Goal: Communication & Community: Connect with others

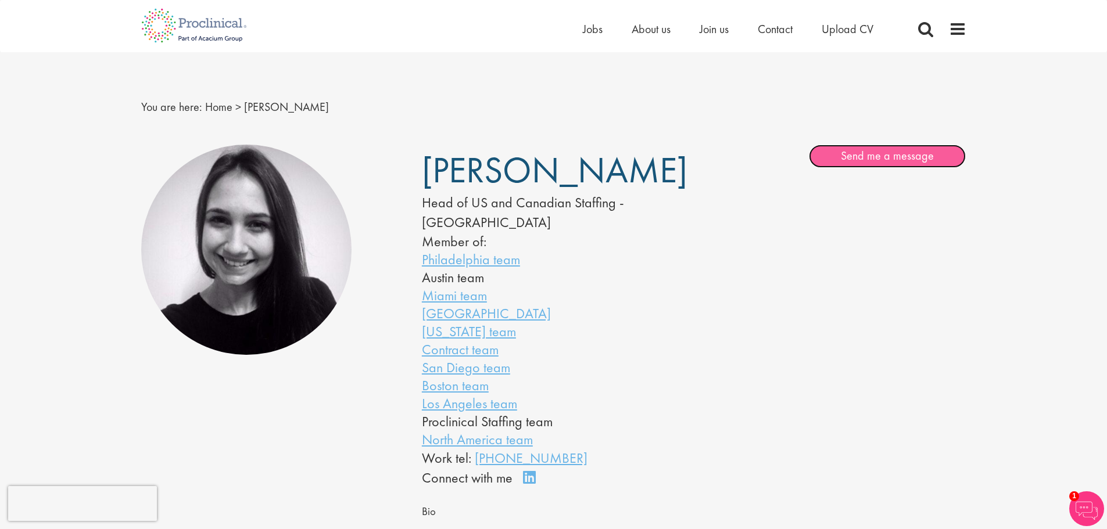
click at [873, 159] on link "Send me a message" at bounding box center [887, 156] width 157 height 23
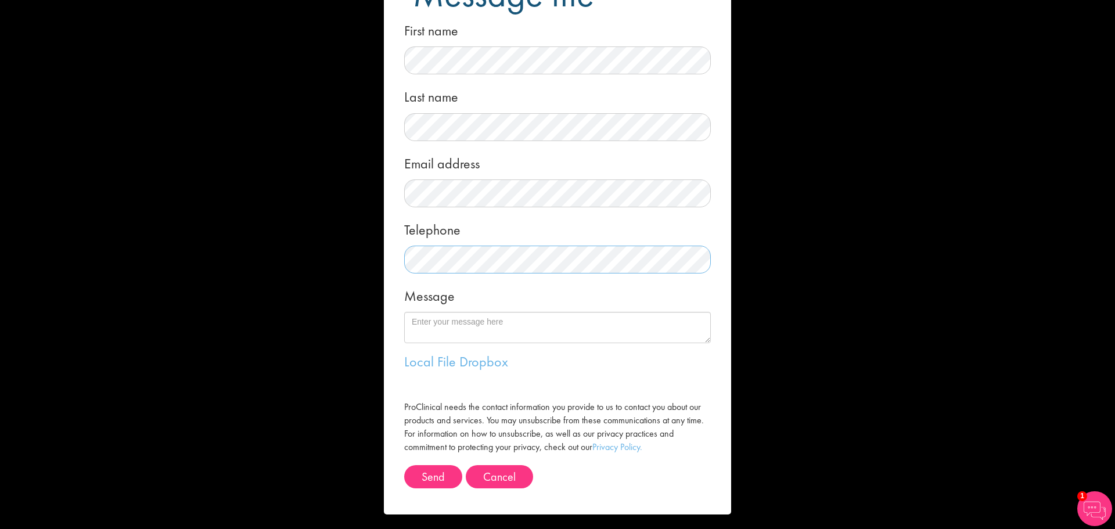
scroll to position [70, 0]
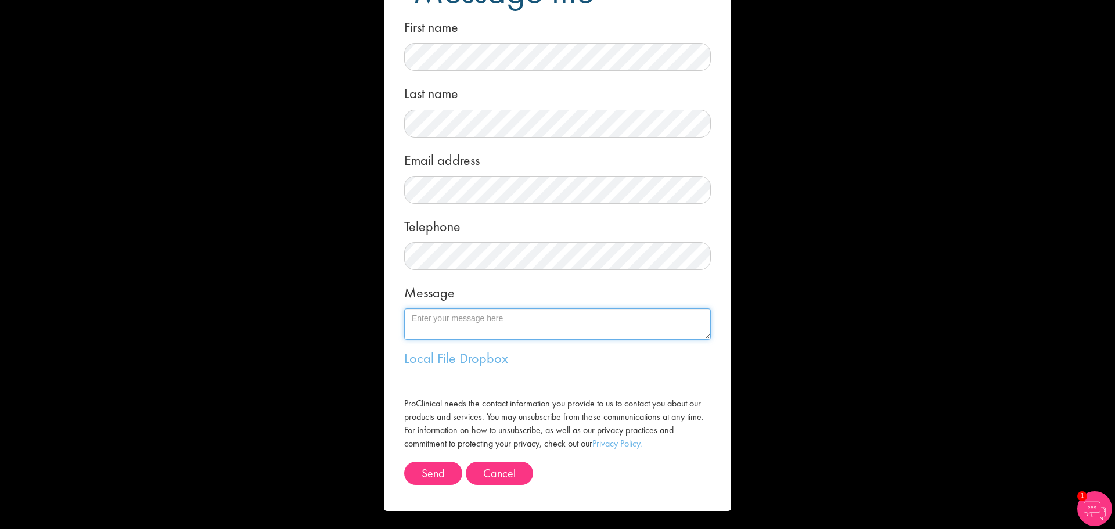
click at [532, 325] on textarea "Message" at bounding box center [557, 323] width 307 height 31
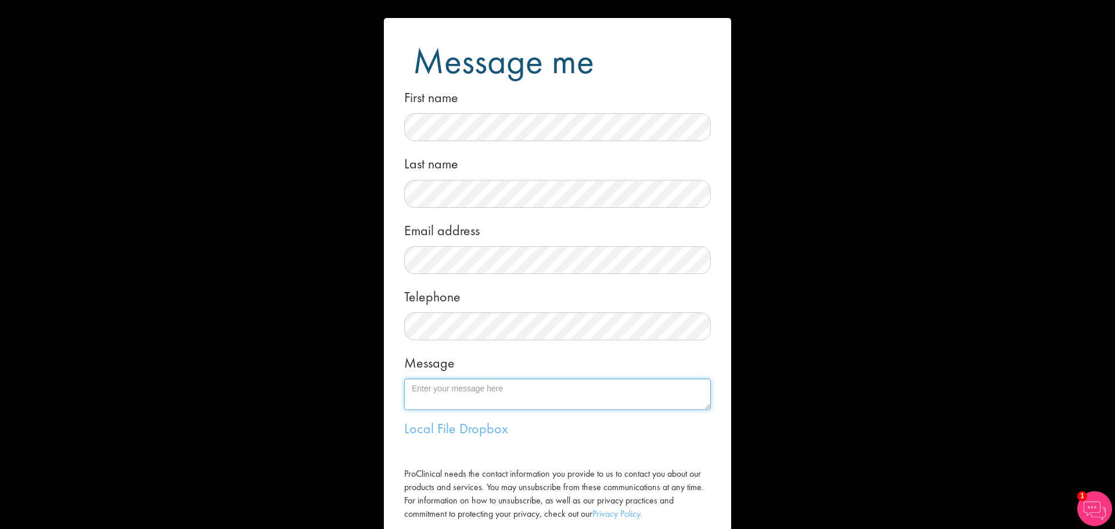
click at [463, 388] on textarea "Message" at bounding box center [557, 394] width 307 height 31
paste textarea "[PERSON_NAME]"
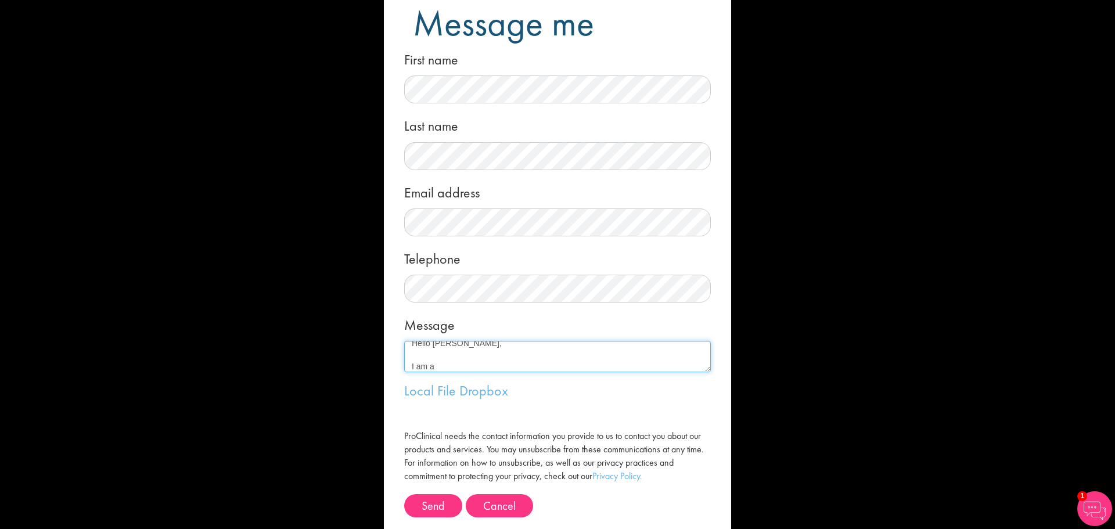
scroll to position [58, 0]
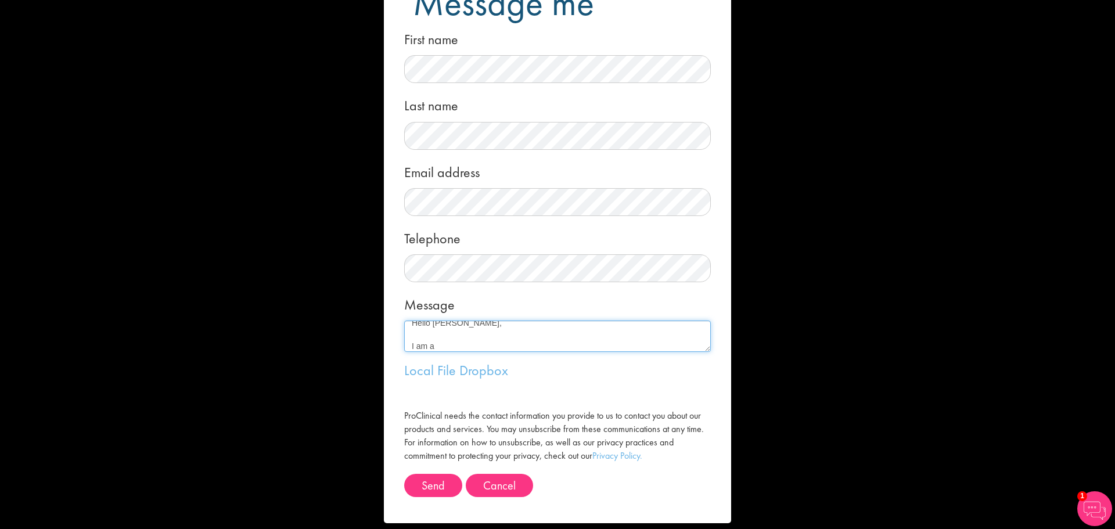
click at [455, 342] on textarea "Hello [PERSON_NAME], I am a" at bounding box center [557, 336] width 307 height 31
paste textarea "Pharmacovigilance Specialist"
drag, startPoint x: 500, startPoint y: 342, endPoint x: 504, endPoint y: 348, distance: 7.6
click at [500, 342] on textarea "Hello [PERSON_NAME], I am a Pharmacovigilance Specialist" at bounding box center [557, 336] width 307 height 31
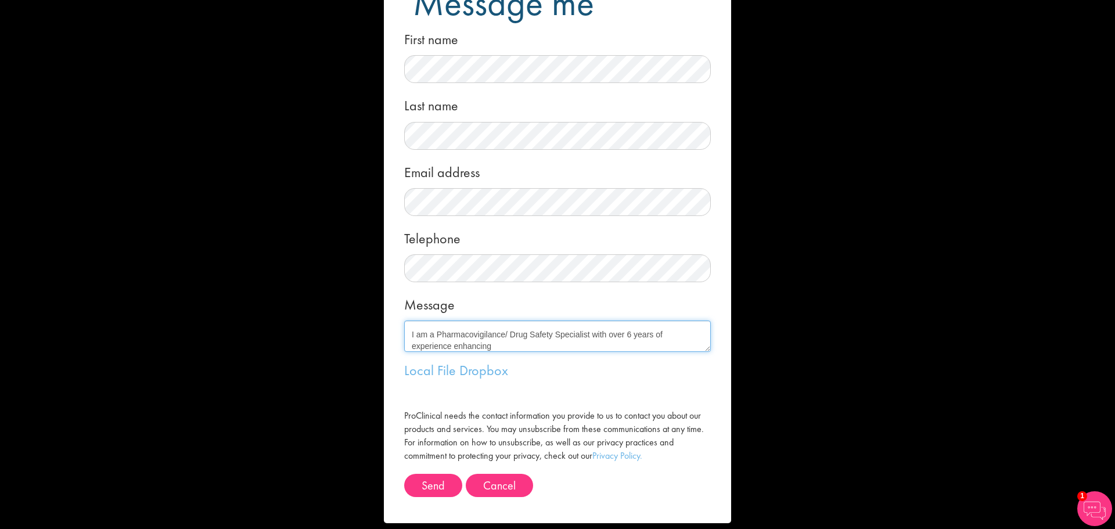
click at [507, 346] on textarea "Hello [PERSON_NAME], I am a Pharmacovigilance/ Drug Safety Specialist with over…" at bounding box center [557, 336] width 307 height 31
paste textarea "patient safety and regulatory compliance"
click at [661, 346] on textarea "Hello [PERSON_NAME], I am a Pharmacovigilance/ Drug Safety Specialist with over…" at bounding box center [557, 336] width 307 height 31
click at [545, 344] on textarea "Hello [PERSON_NAME], I am a Pharmacovigilance/ Drug Safety Specialist with over…" at bounding box center [557, 336] width 307 height 31
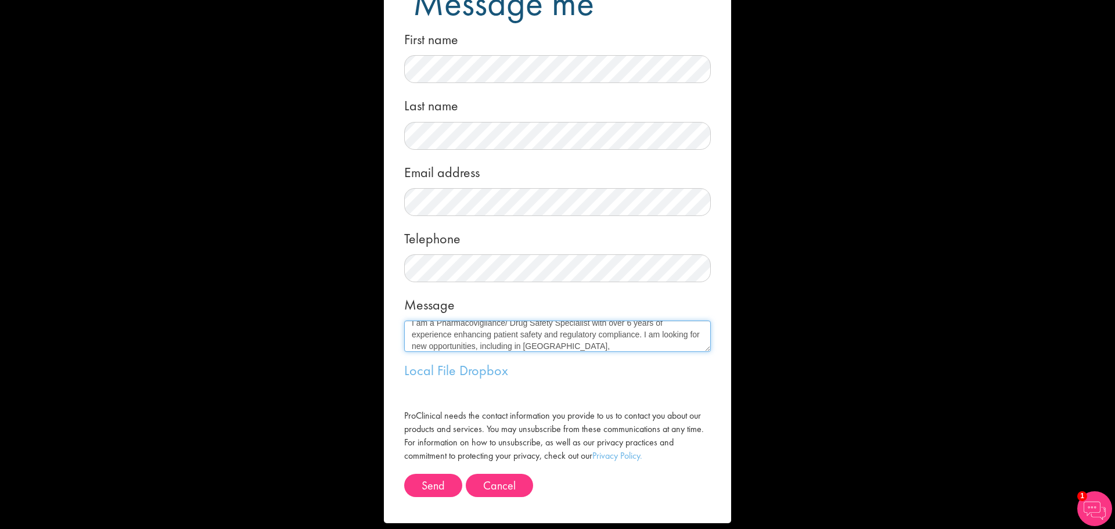
click at [522, 344] on textarea "Hello [PERSON_NAME], I am a Pharmacovigilance/ Drug Safety Specialist with over…" at bounding box center [557, 336] width 307 height 31
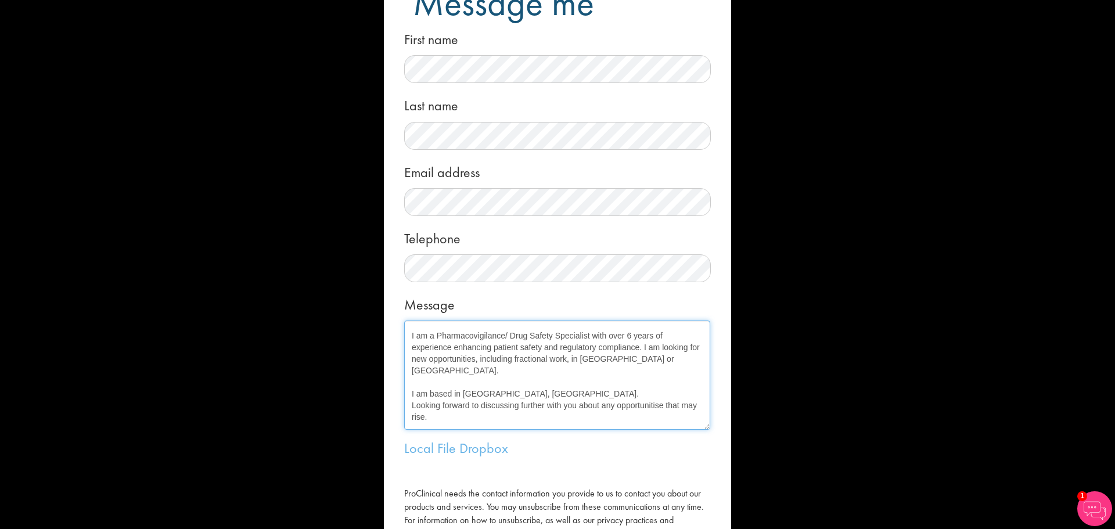
scroll to position [0, 0]
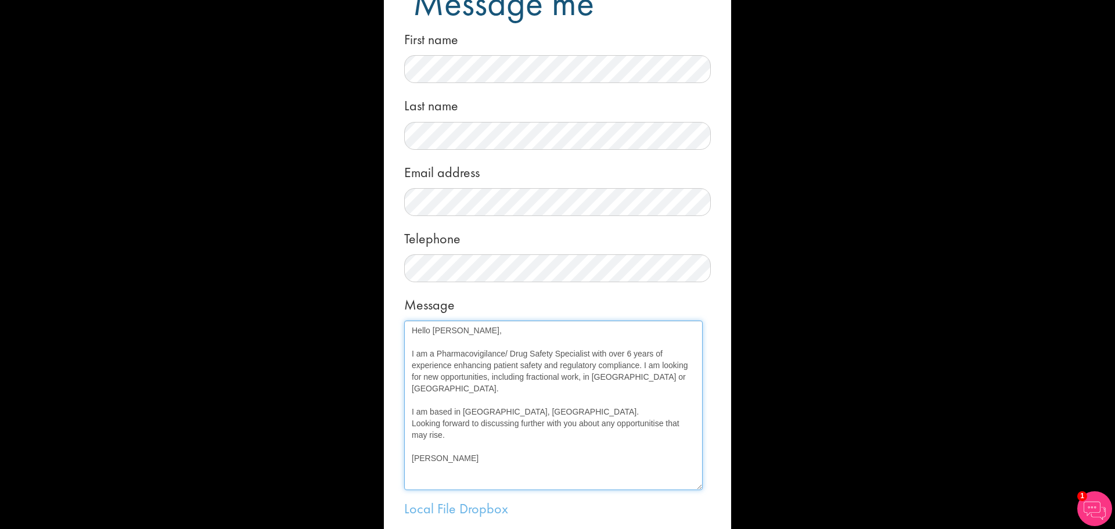
drag, startPoint x: 703, startPoint y: 349, endPoint x: 695, endPoint y: 487, distance: 138.5
click at [695, 487] on textarea "Hello [PERSON_NAME], I am a Pharmacovigilance/ Drug Safety Specialist with over…" at bounding box center [553, 406] width 299 height 170
type textarea "Hello [PERSON_NAME], I am a Pharmacovigilance/ Drug Safety Specialist with over…"
click at [468, 509] on link "Dropbox" at bounding box center [484, 509] width 49 height 18
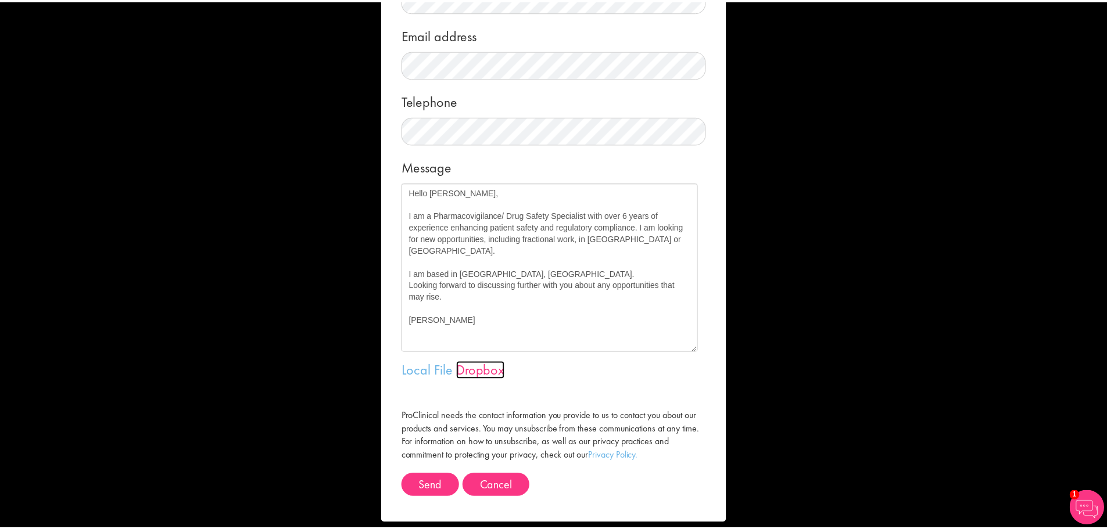
scroll to position [209, 0]
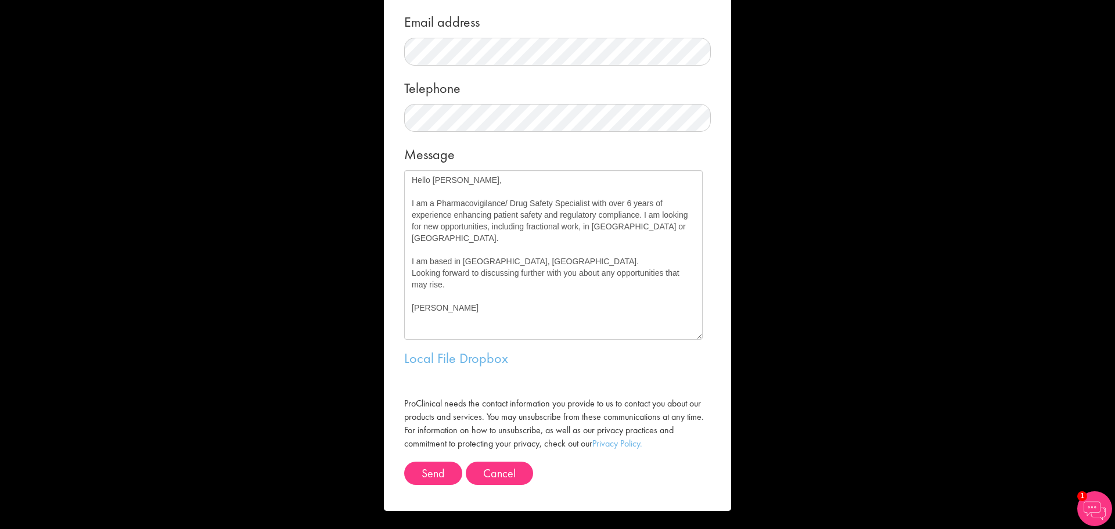
click at [597, 358] on div "Local File Dropbox" at bounding box center [557, 359] width 307 height 20
click at [430, 471] on button "Send" at bounding box center [433, 473] width 58 height 23
